Goal: Task Accomplishment & Management: Manage account settings

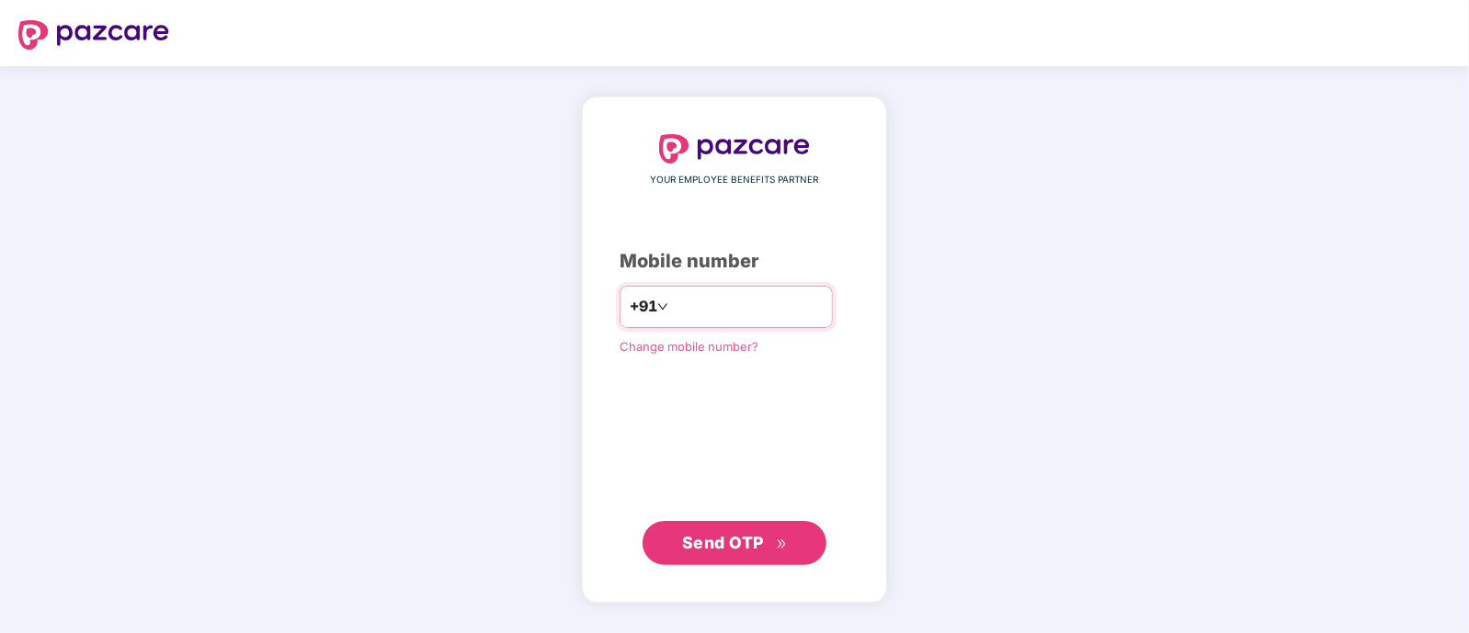
click at [672, 301] on input "*********" at bounding box center [747, 306] width 151 height 29
type input "**********"
click at [717, 550] on span "Send OTP" at bounding box center [723, 542] width 82 height 19
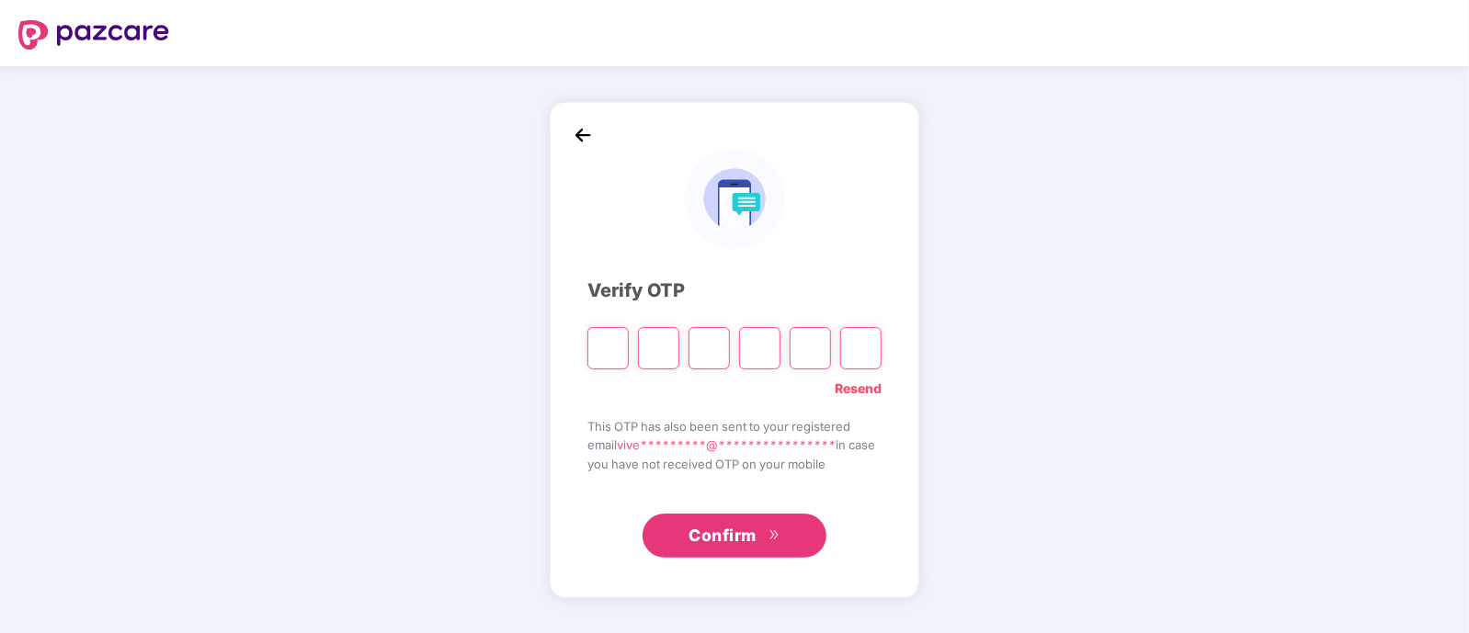
click at [717, 550] on button "Confirm" at bounding box center [735, 536] width 184 height 44
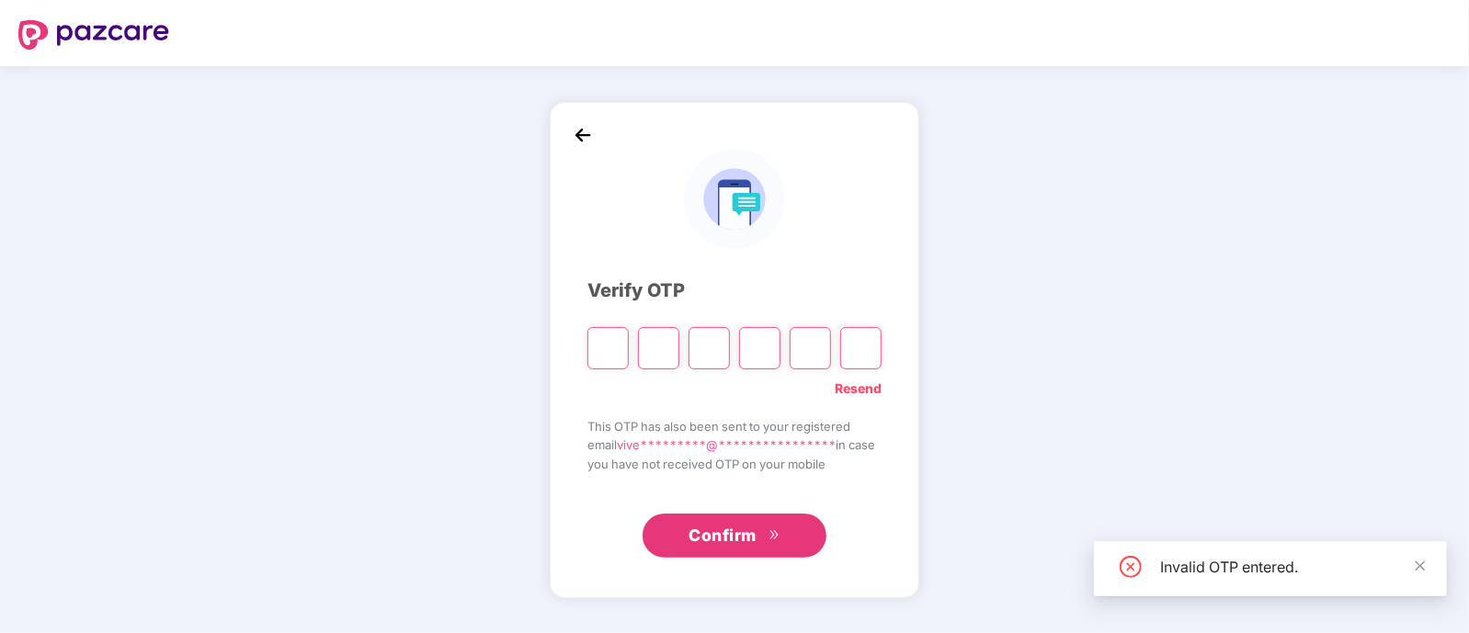
click at [614, 352] on input "Please enter verification code. Digit 1" at bounding box center [608, 348] width 41 height 42
type input "*"
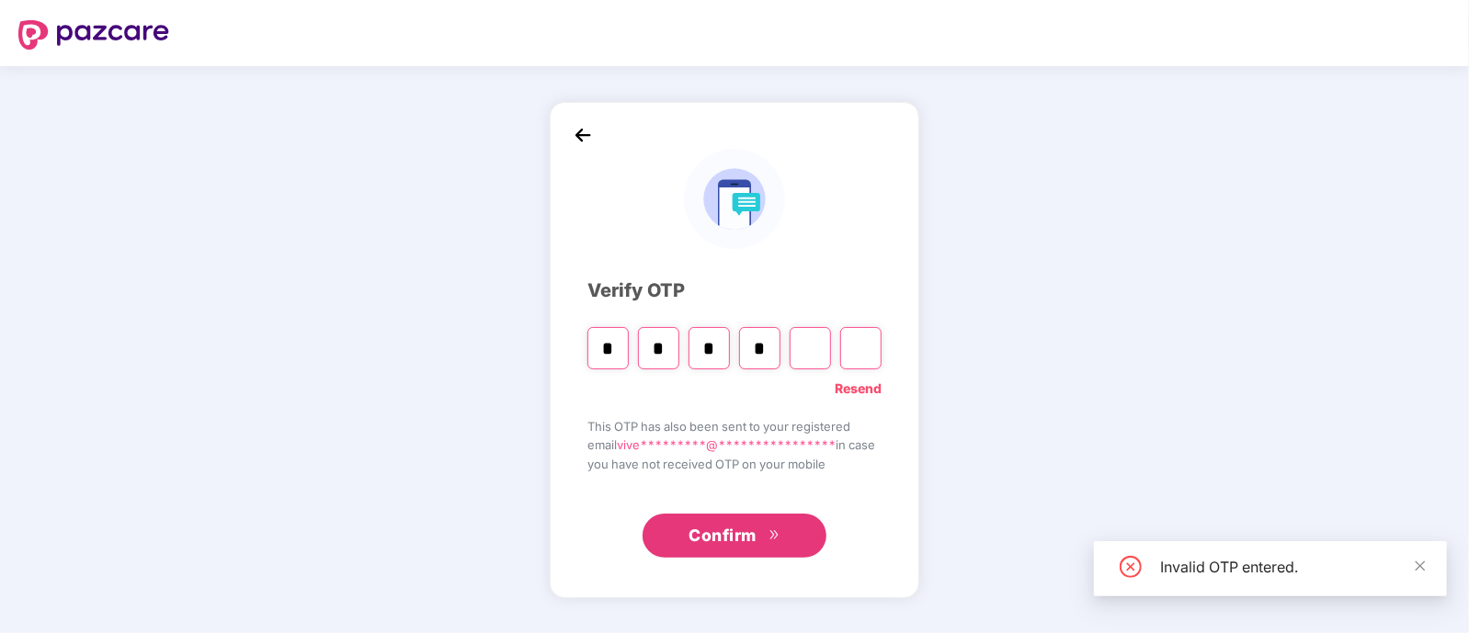
type input "*"
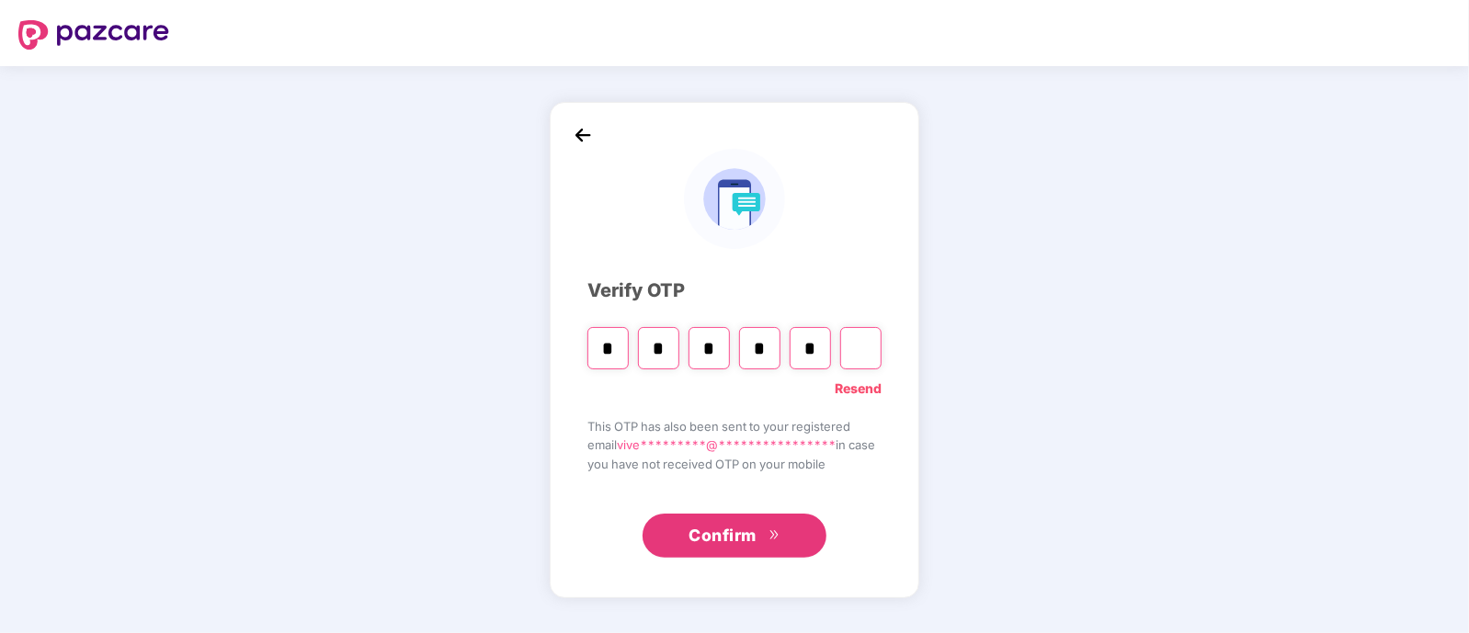
type input "*"
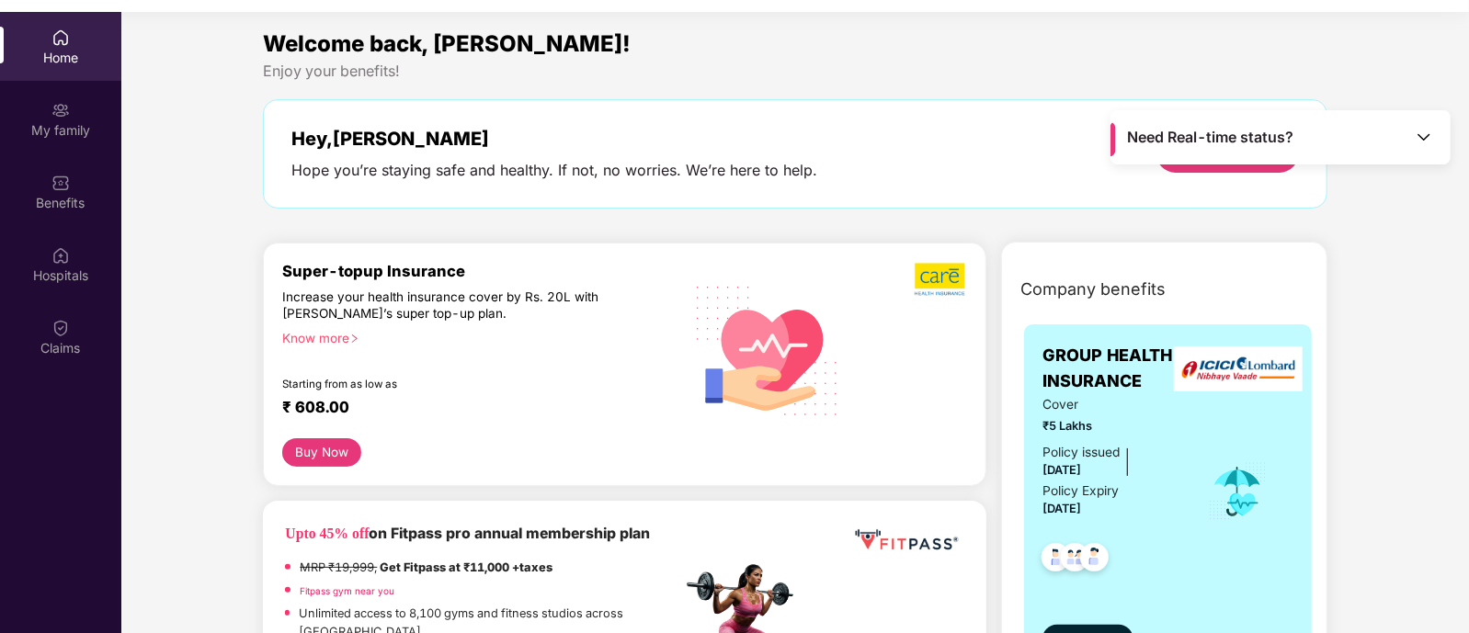
scroll to position [102, 0]
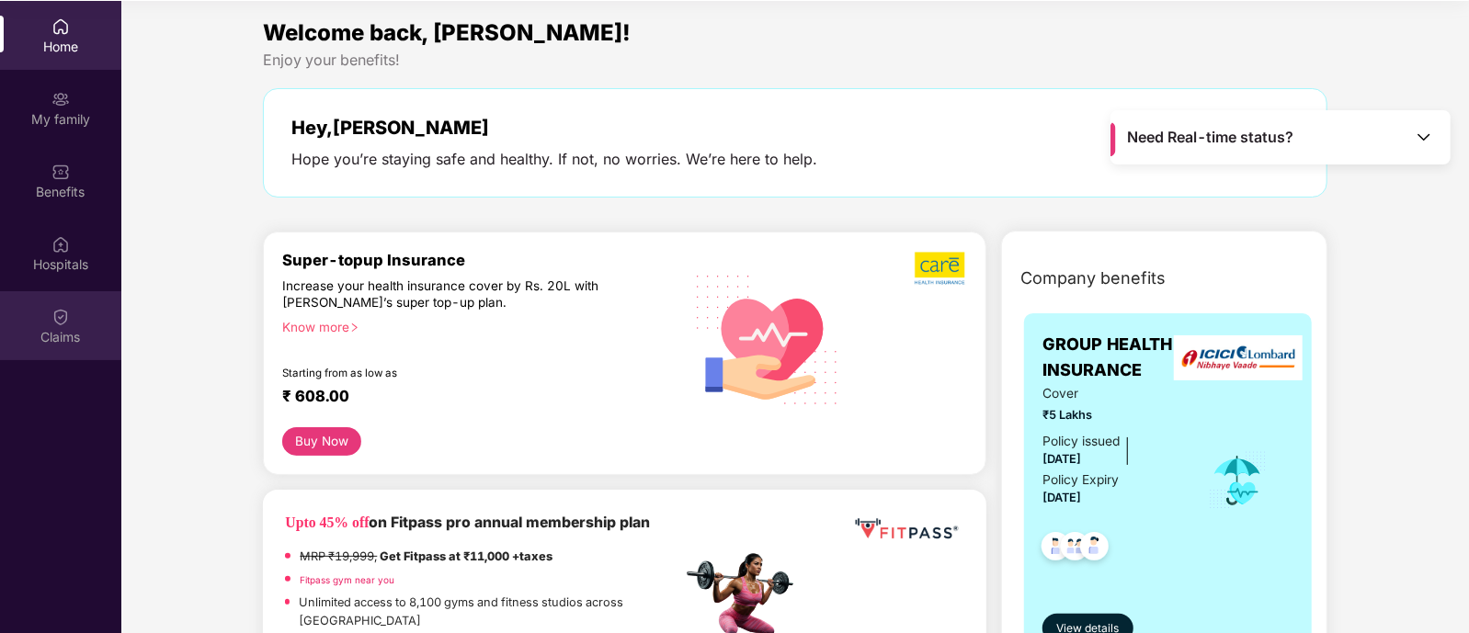
click at [55, 314] on img at bounding box center [60, 317] width 18 height 18
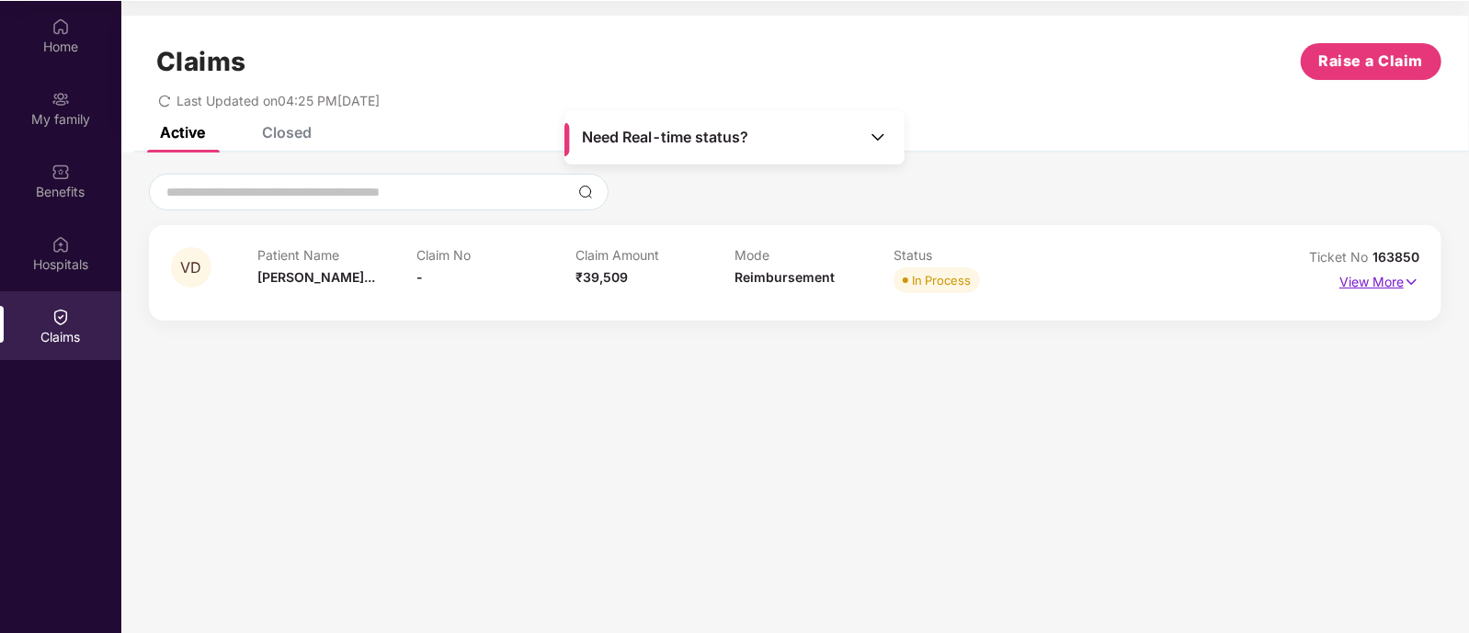
click at [1378, 287] on p "View More" at bounding box center [1380, 280] width 80 height 25
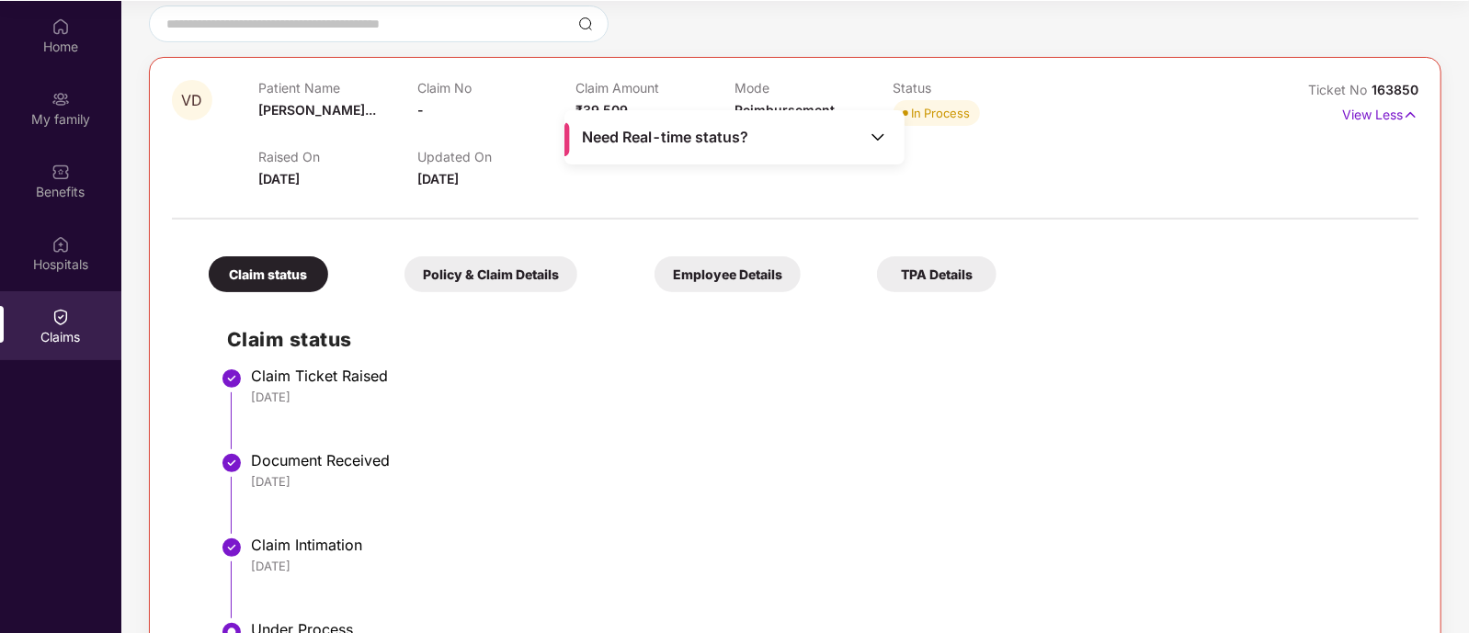
scroll to position [122, 0]
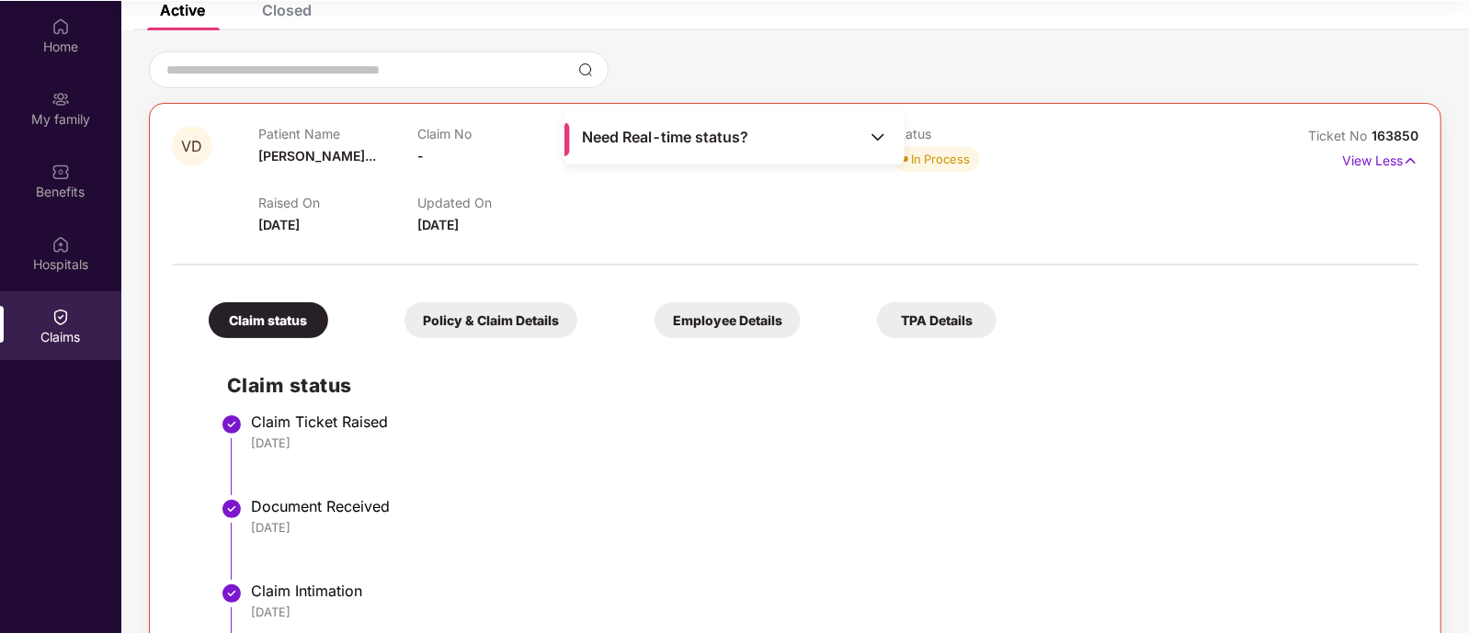
click at [464, 319] on div "Policy & Claim Details" at bounding box center [491, 320] width 173 height 36
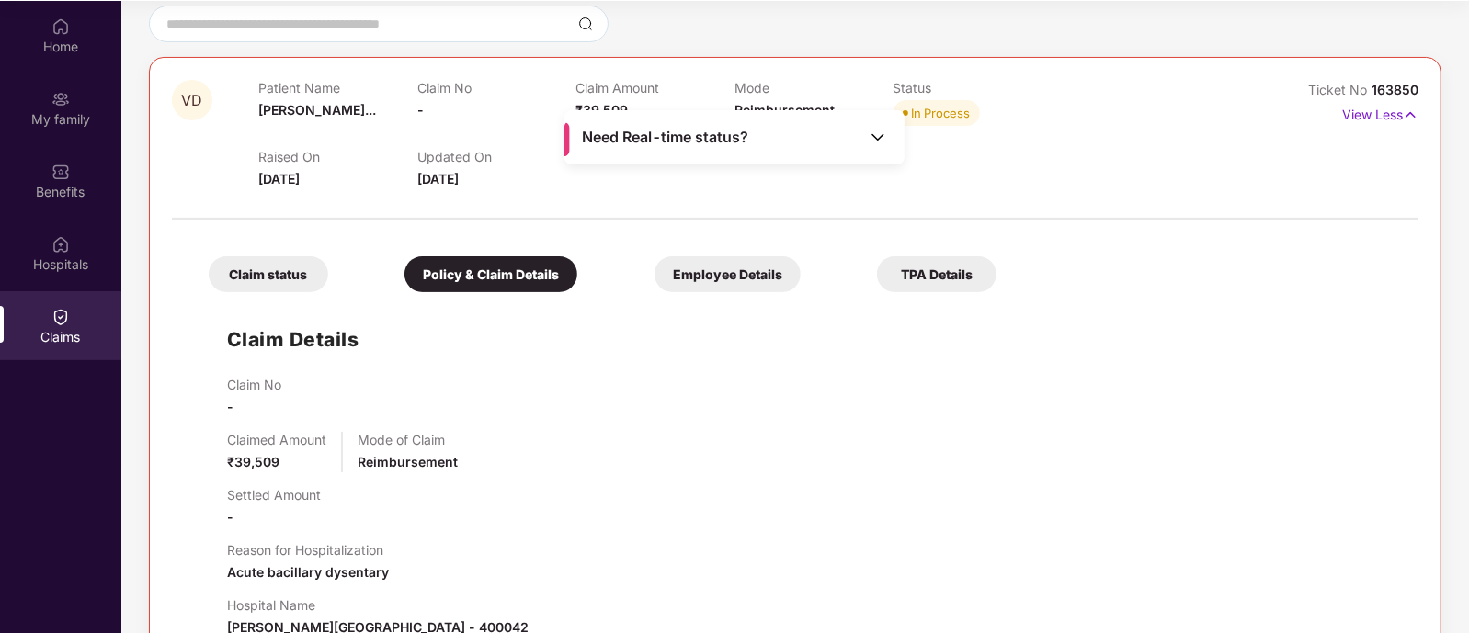
scroll to position [406, 0]
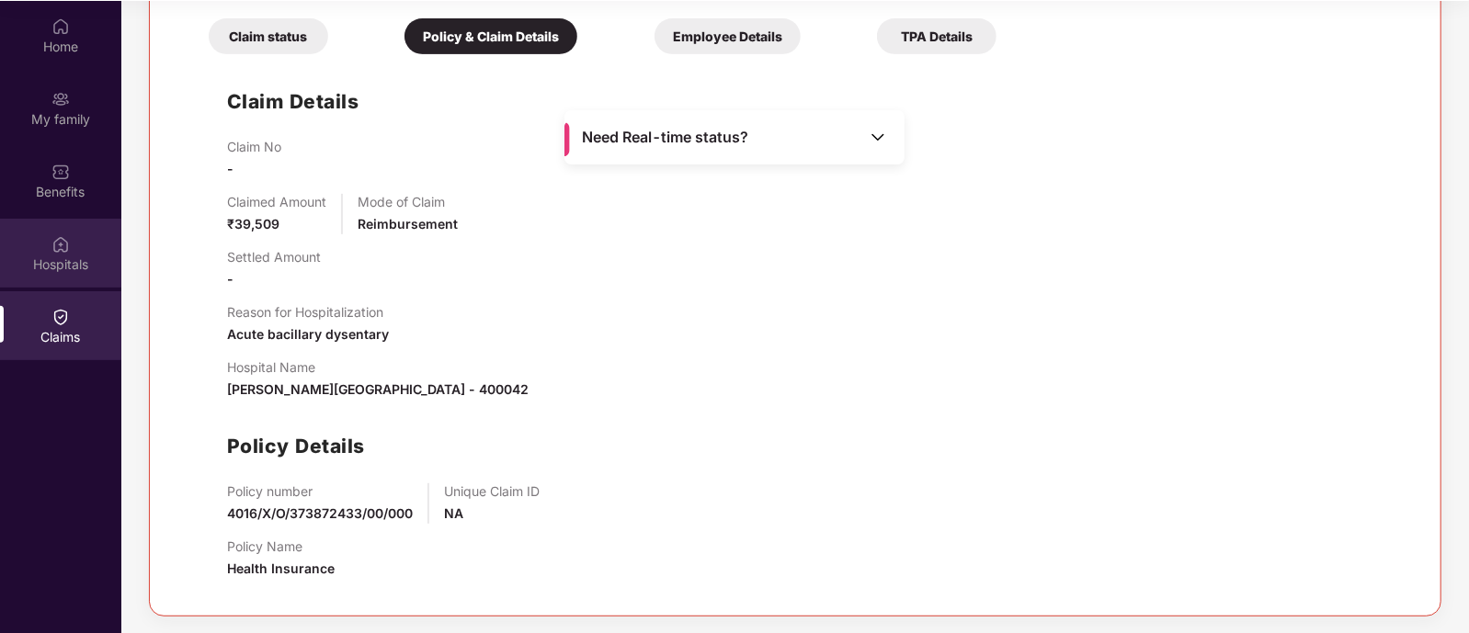
click at [59, 276] on div "Hospitals" at bounding box center [60, 253] width 121 height 69
